Goal: Navigation & Orientation: Find specific page/section

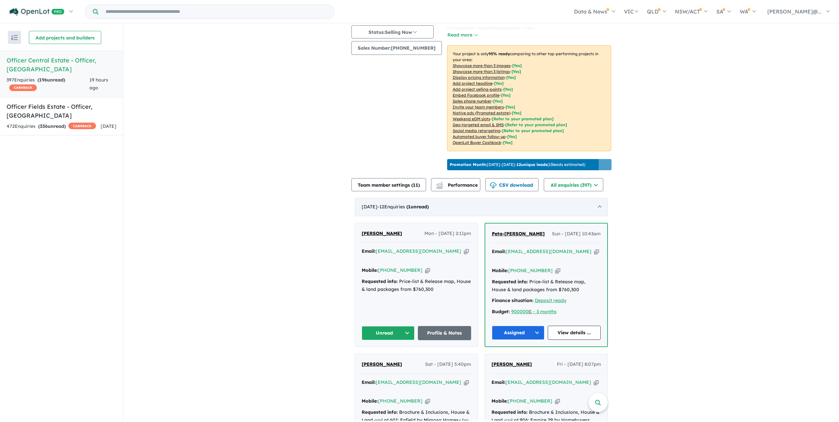
scroll to position [197, 0]
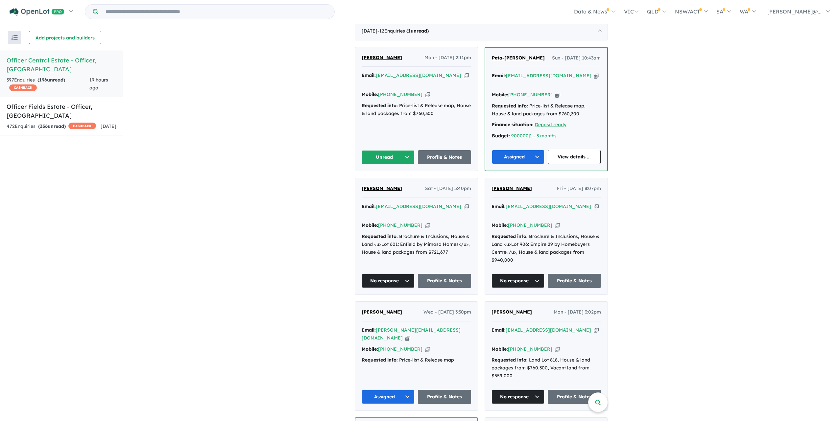
scroll to position [263, 0]
click at [426, 97] on icon "button" at bounding box center [427, 93] width 5 height 7
click at [376, 164] on button "Unread" at bounding box center [388, 157] width 53 height 14
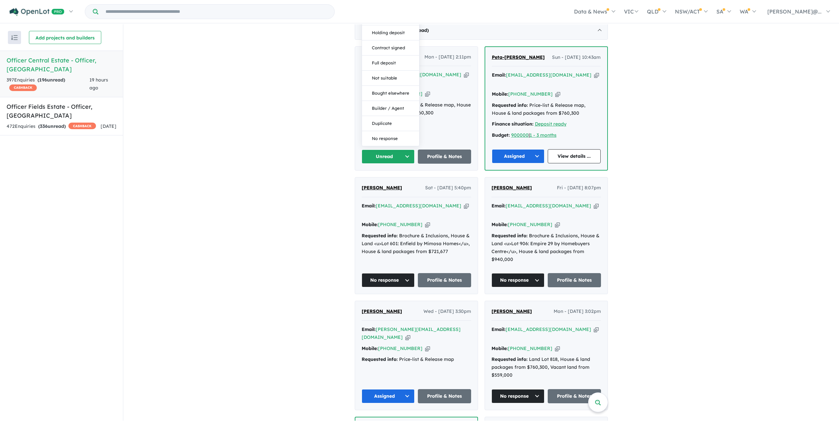
drag, startPoint x: 386, startPoint y: 220, endPoint x: 387, endPoint y: 225, distance: 5.3
click at [386, 131] on button "Duplicate" at bounding box center [390, 123] width 57 height 15
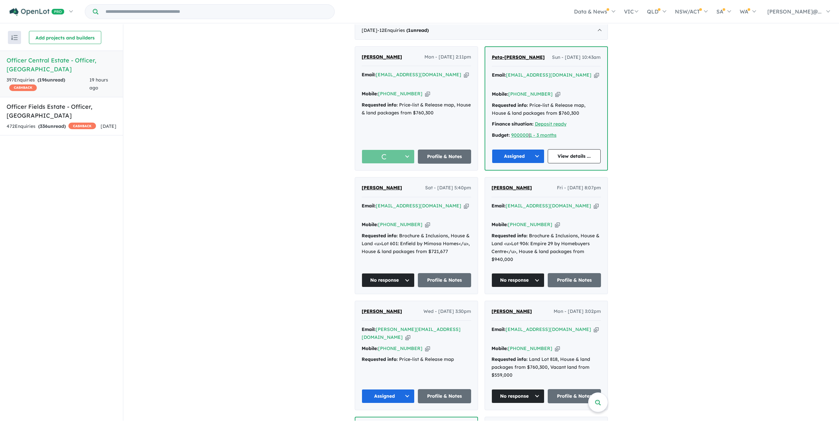
click at [386, 164] on button "button" at bounding box center [388, 157] width 53 height 14
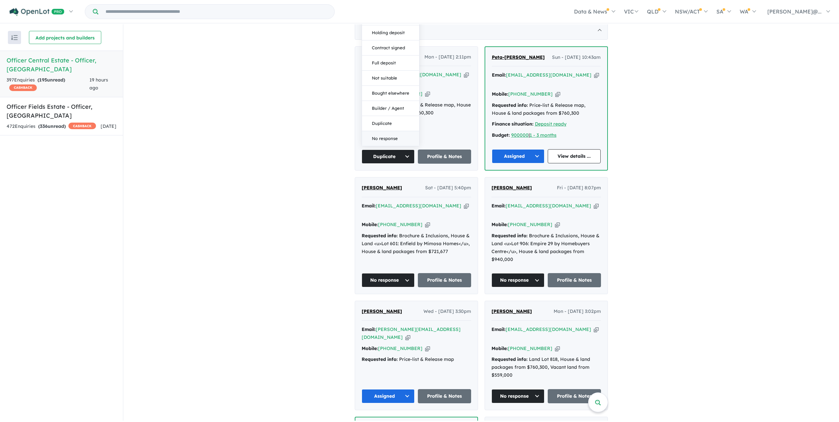
click at [390, 146] on button "No response" at bounding box center [390, 138] width 57 height 15
click at [78, 126] on div "472 Enquir ies ( 336 unread) CASHBACK" at bounding box center [51, 127] width 89 height 8
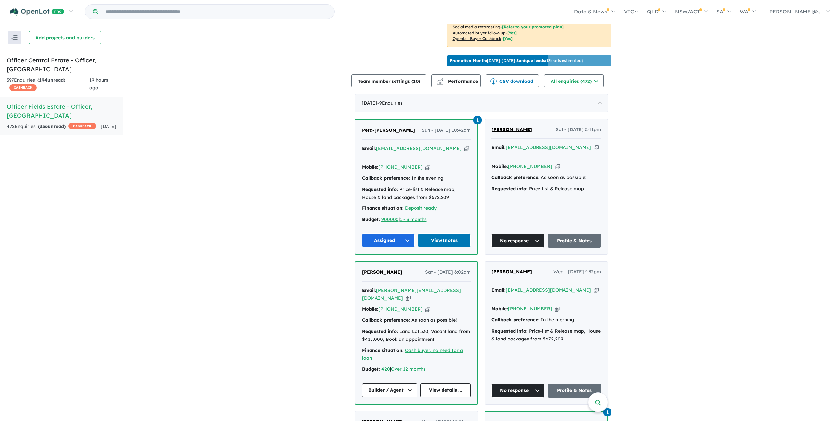
scroll to position [190, 0]
click at [98, 88] on link "Officer Central Estate - Officer , [GEOGRAPHIC_DATA] 397 Enquir ies ( 194 unrea…" at bounding box center [61, 74] width 123 height 47
